Goal: Find specific fact: Find specific fact

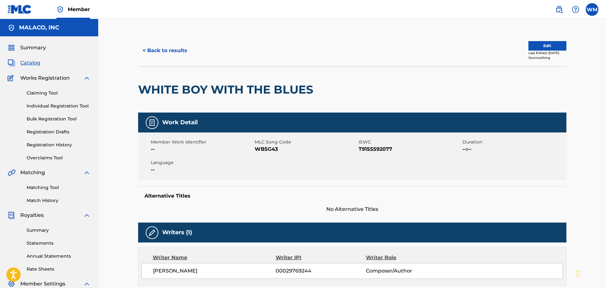
click at [179, 51] on button "< Back to results" at bounding box center [164, 51] width 53 height 16
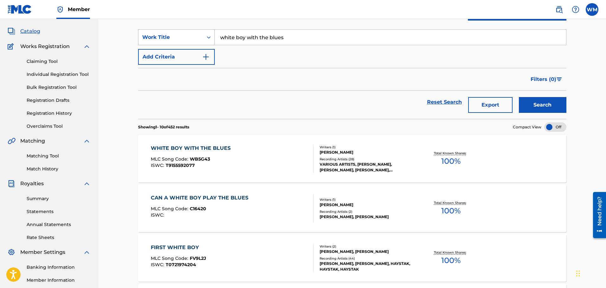
drag, startPoint x: 302, startPoint y: 38, endPoint x: 174, endPoint y: 44, distance: 128.0
click at [176, 44] on div "SearchWithCriteriab7e8cc0c-9bac-47a8-92c6-6915b6b30833 Work Title white boy wit…" at bounding box center [352, 37] width 428 height 16
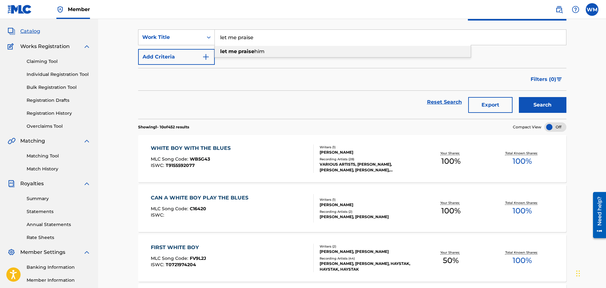
click at [256, 53] on span "him" at bounding box center [259, 51] width 10 height 6
type input "let me praise him"
click at [545, 105] on button "Search" at bounding box center [541, 105] width 47 height 16
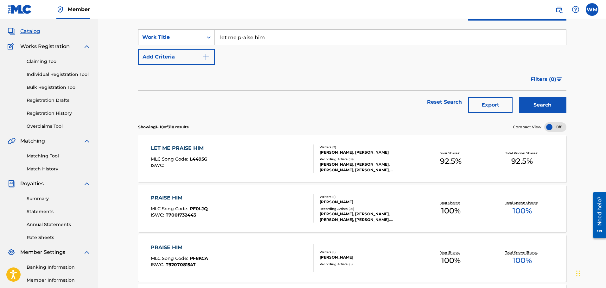
click at [262, 150] on div "LET ME PRAISE HIM MLC Song Code : L4495G ISWC :" at bounding box center [232, 159] width 163 height 28
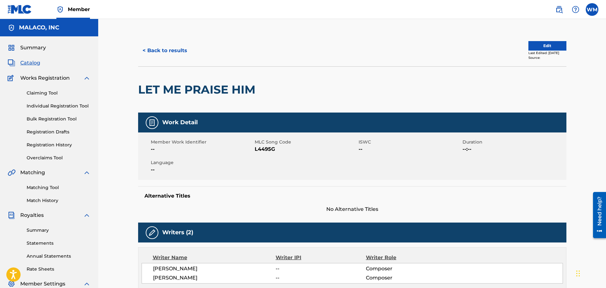
click at [173, 48] on button "< Back to results" at bounding box center [164, 51] width 53 height 16
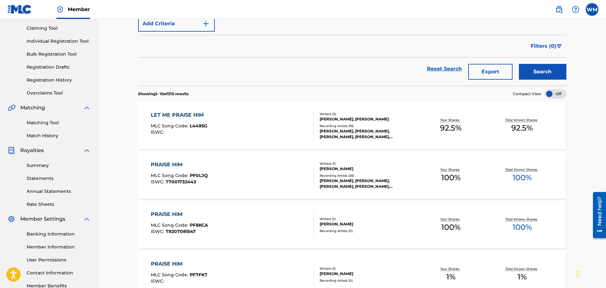
scroll to position [63, 0]
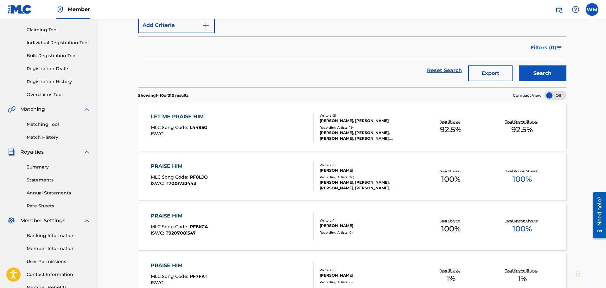
click at [191, 118] on div "LET ME PRAISE HIM" at bounding box center [179, 117] width 57 height 8
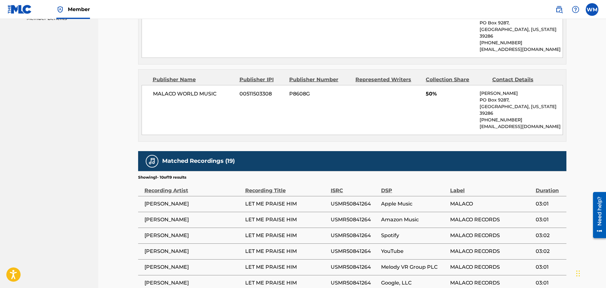
scroll to position [380, 0]
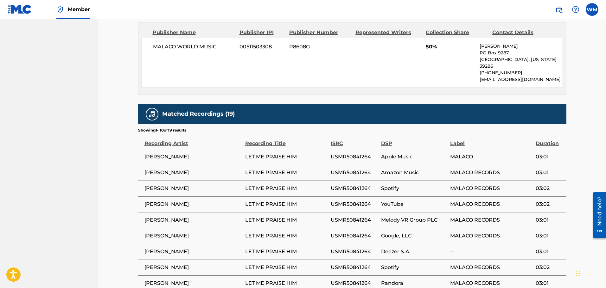
click at [361, 153] on span "USMR50841264" at bounding box center [353, 157] width 47 height 8
copy span "USMR50841264"
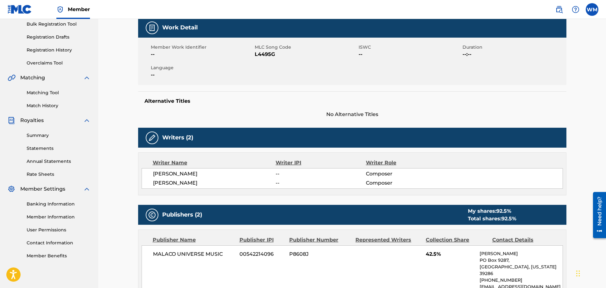
scroll to position [0, 0]
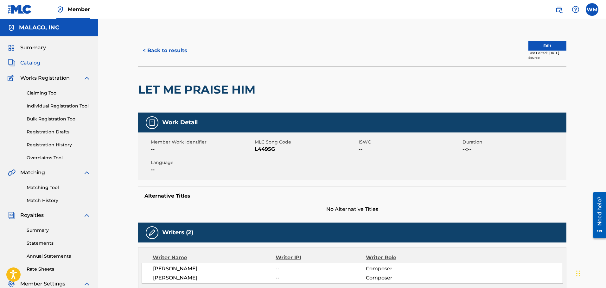
click at [187, 45] on button "< Back to results" at bounding box center [164, 51] width 53 height 16
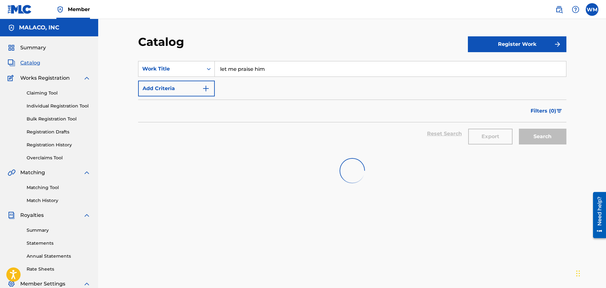
scroll to position [63, 0]
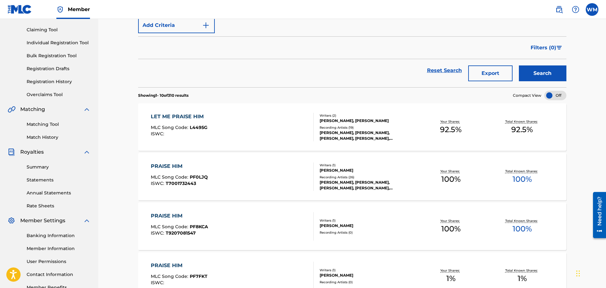
click at [271, 27] on div "SearchWithCriteriab7e8cc0c-9bac-47a8-92c6-6915b6b30833 Work Title let me praise…" at bounding box center [352, 15] width 428 height 35
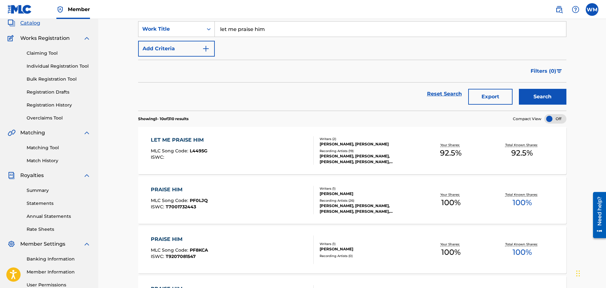
scroll to position [0, 0]
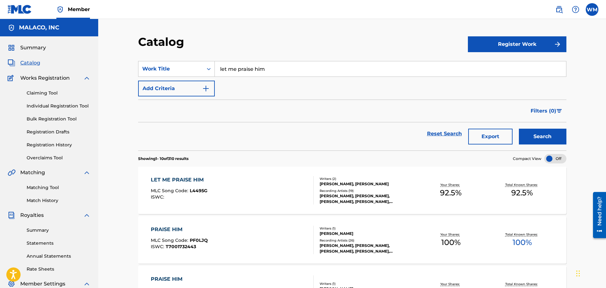
click at [295, 68] on input "let me praise him" at bounding box center [390, 68] width 351 height 15
click at [267, 84] on div "resurr ection" at bounding box center [343, 83] width 256 height 11
type input "resurrection"
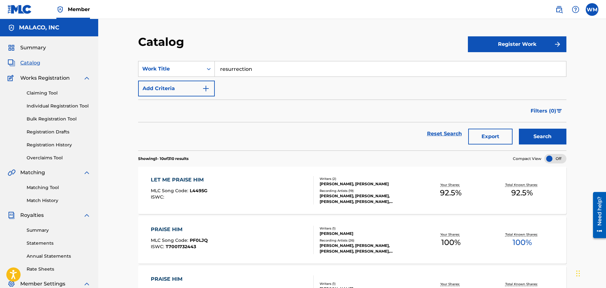
click at [541, 129] on button "Search" at bounding box center [541, 137] width 47 height 16
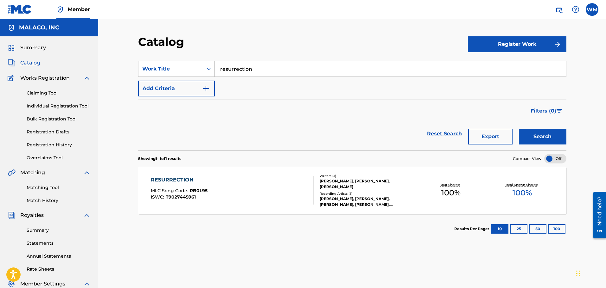
click at [226, 183] on div "RESURRECTION MLC Song Code : RB0L95 ISWC : T9027445961" at bounding box center [232, 190] width 163 height 28
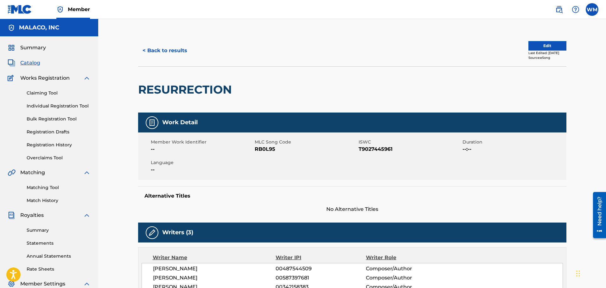
drag, startPoint x: 227, startPoint y: 182, endPoint x: 408, endPoint y: 97, distance: 200.9
click at [408, 97] on div "RESURRECTION" at bounding box center [352, 89] width 428 height 46
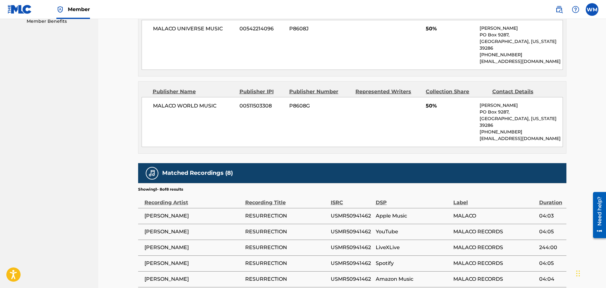
scroll to position [348, 0]
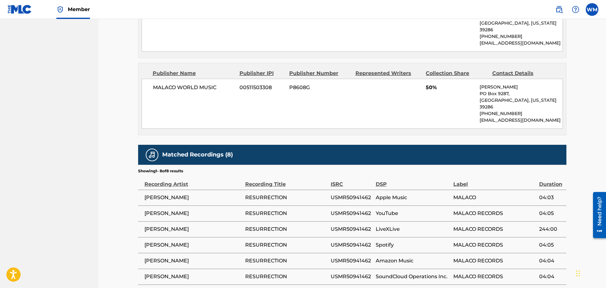
click at [345, 194] on span "USMR50941462" at bounding box center [351, 198] width 42 height 8
copy span "USMR50941462"
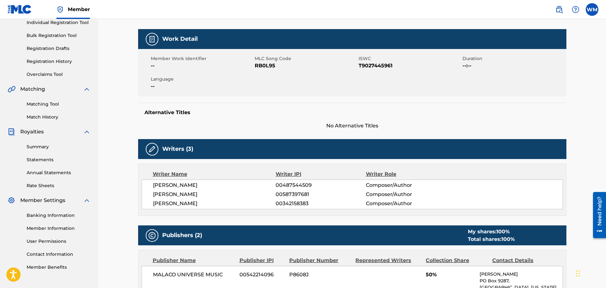
scroll to position [0, 0]
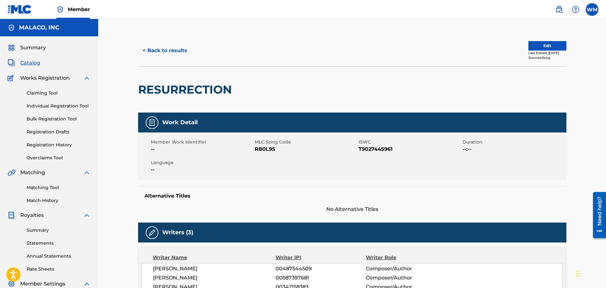
click at [385, 149] on span "T9027445961" at bounding box center [409, 150] width 102 height 8
copy span "T9027445961"
